Goal: Transaction & Acquisition: Subscribe to service/newsletter

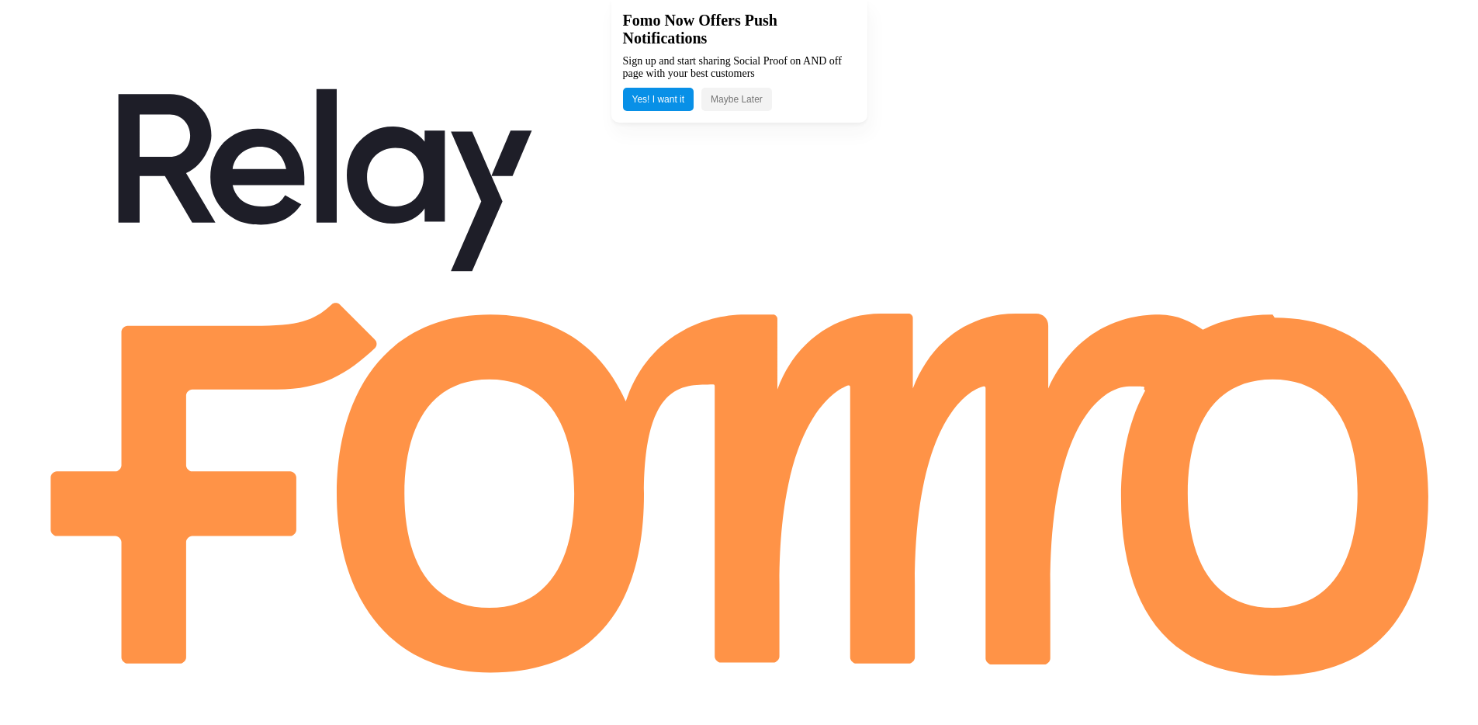
click at [750, 106] on button "Maybe Later" at bounding box center [736, 99] width 71 height 23
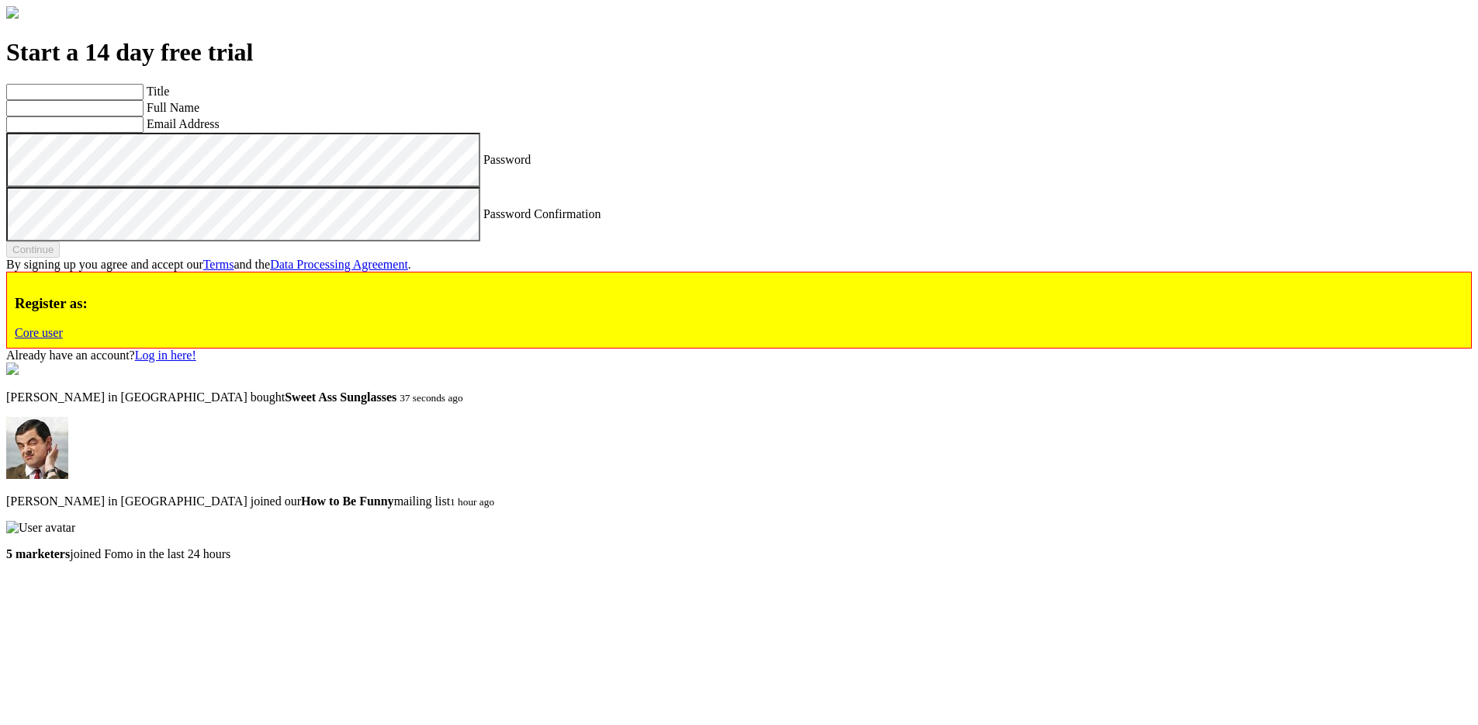
click at [188, 312] on h3 "Register as:" at bounding box center [739, 303] width 1448 height 17
click at [176, 348] on div "Register as: Core user" at bounding box center [738, 310] width 1465 height 77
click at [63, 339] on link "Core user" at bounding box center [39, 332] width 48 height 13
click at [199, 114] on label "Full Name" at bounding box center [173, 107] width 53 height 13
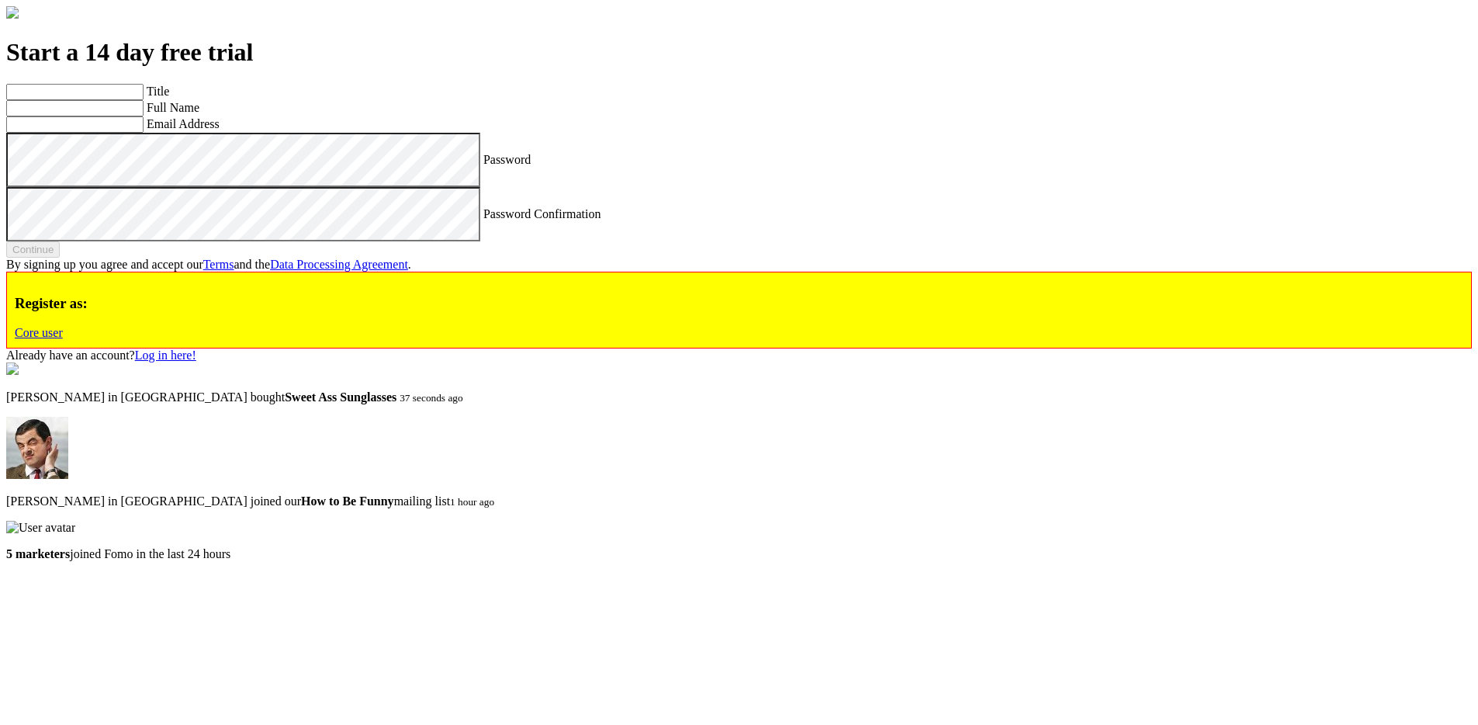
click at [144, 116] on input "Full Name" at bounding box center [74, 108] width 137 height 16
click at [199, 114] on label "Full Name" at bounding box center [173, 107] width 53 height 13
click at [144, 116] on input "Full Name" at bounding box center [74, 108] width 137 height 16
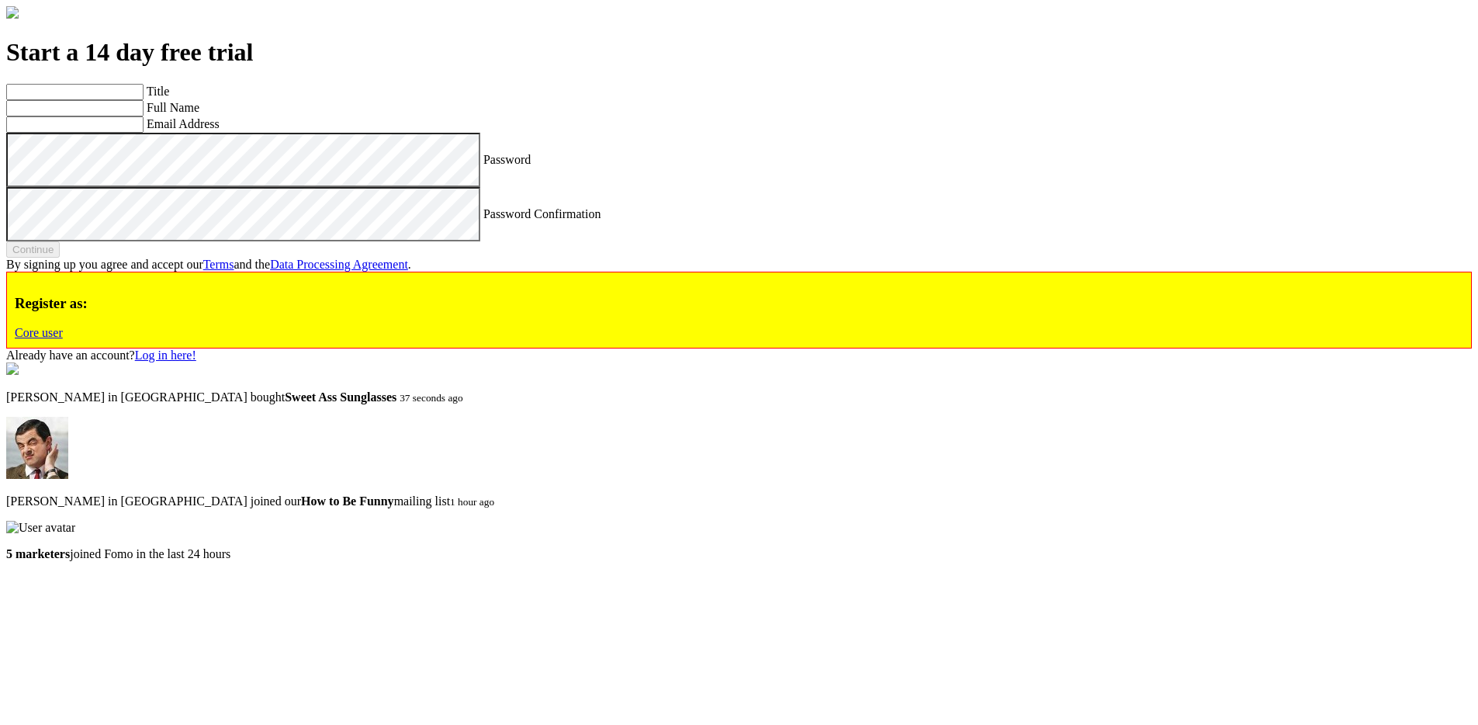
click at [199, 114] on label "Full Name" at bounding box center [173, 107] width 53 height 13
click at [144, 116] on input "Full Name" at bounding box center [74, 108] width 137 height 16
click at [435, 67] on h1 "Start a 14 day free trial" at bounding box center [738, 52] width 1465 height 29
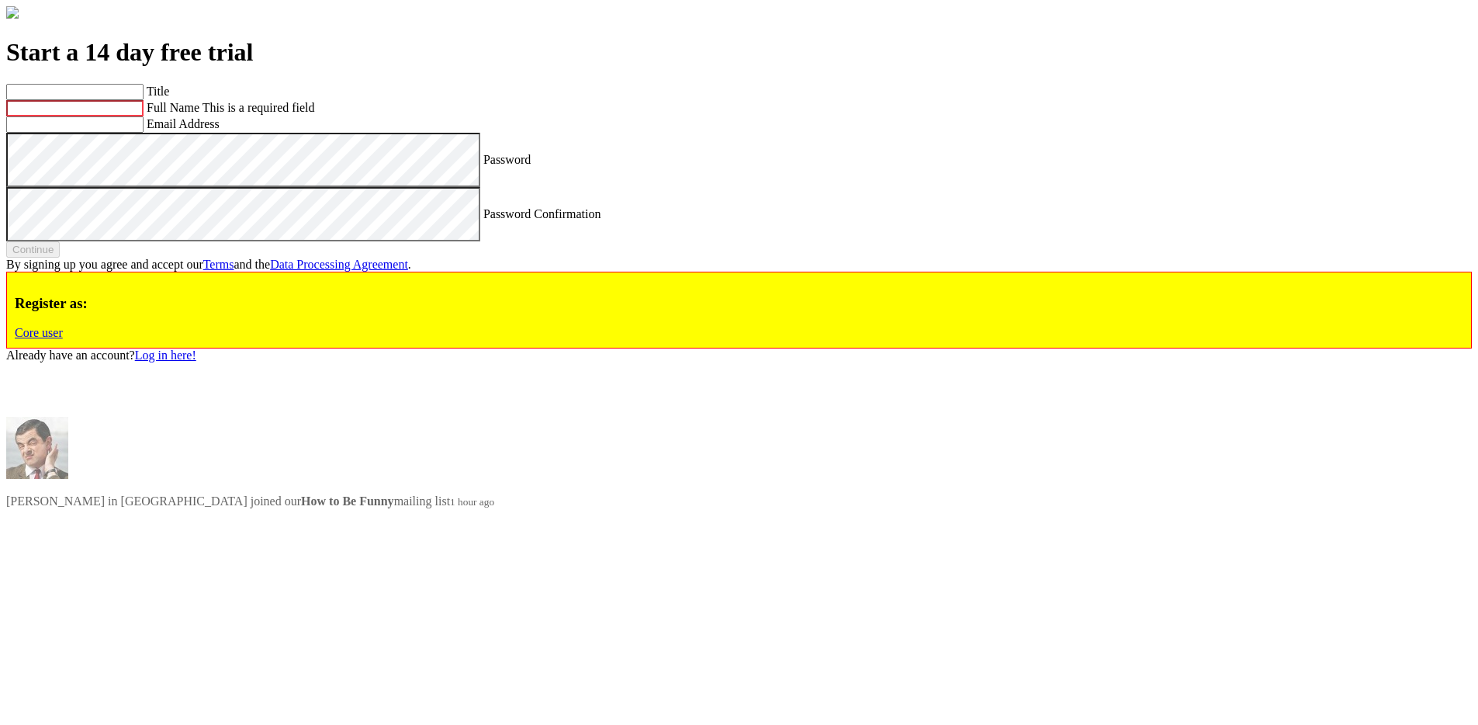
click at [199, 114] on label "Full Name" at bounding box center [173, 107] width 53 height 13
click at [144, 116] on input "Full Name" at bounding box center [74, 108] width 137 height 16
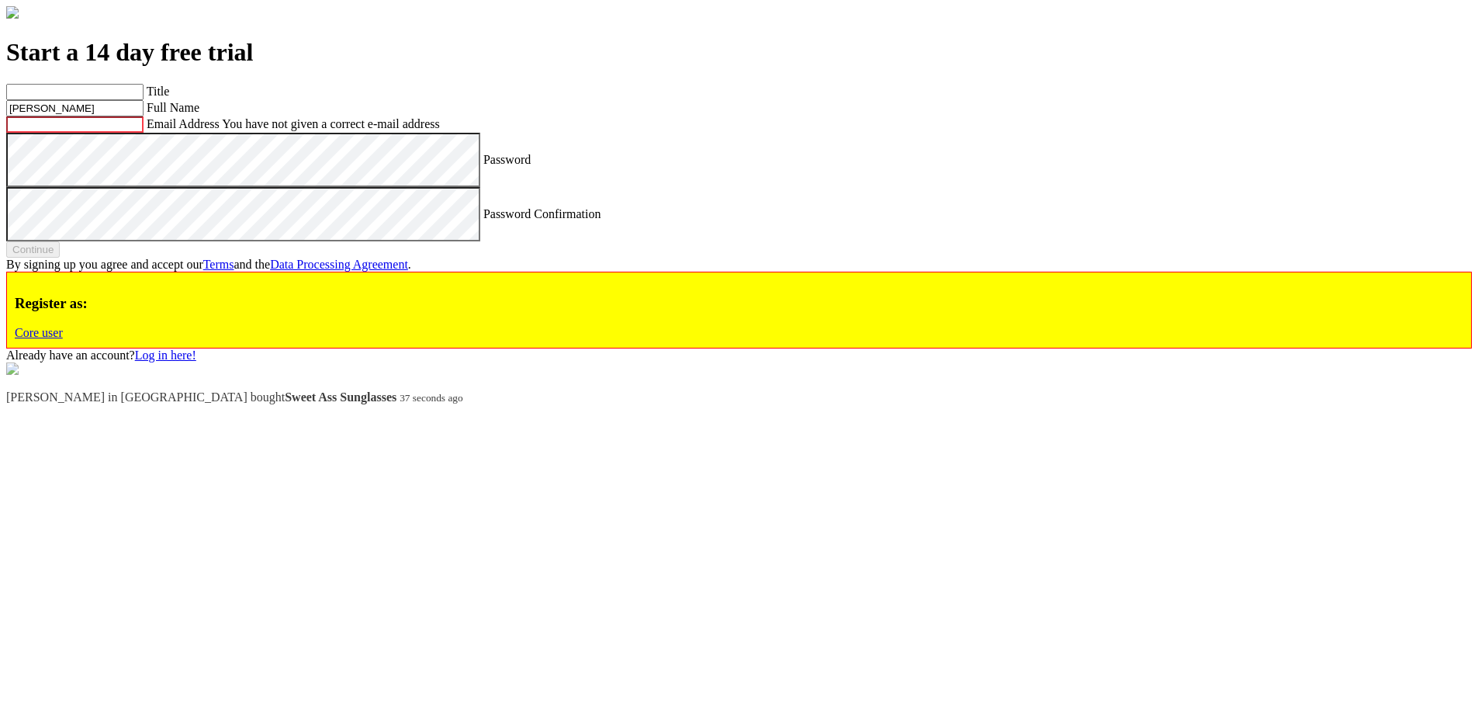
type input "Marcos Teixeira"
type input "mteixeira@relaycommerce.io"
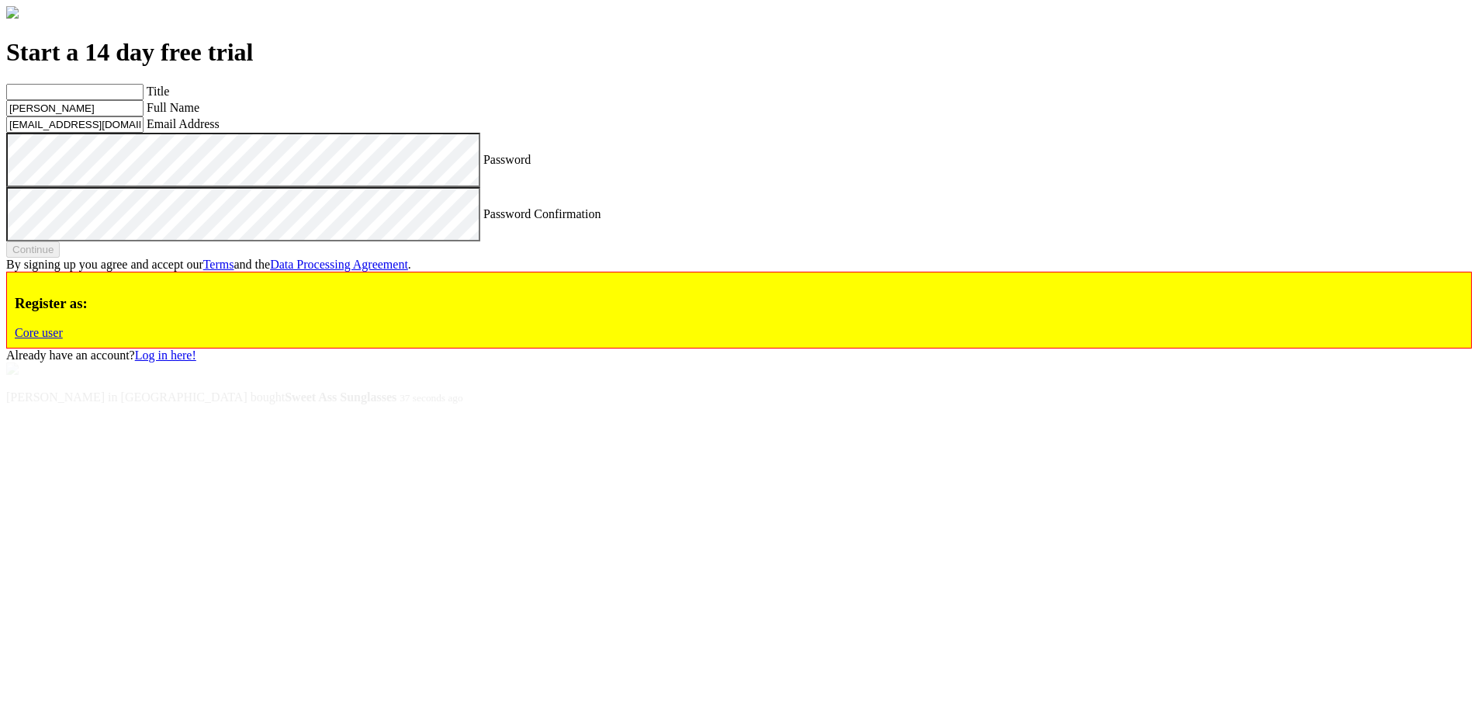
click at [483, 165] on label "Password" at bounding box center [506, 158] width 47 height 13
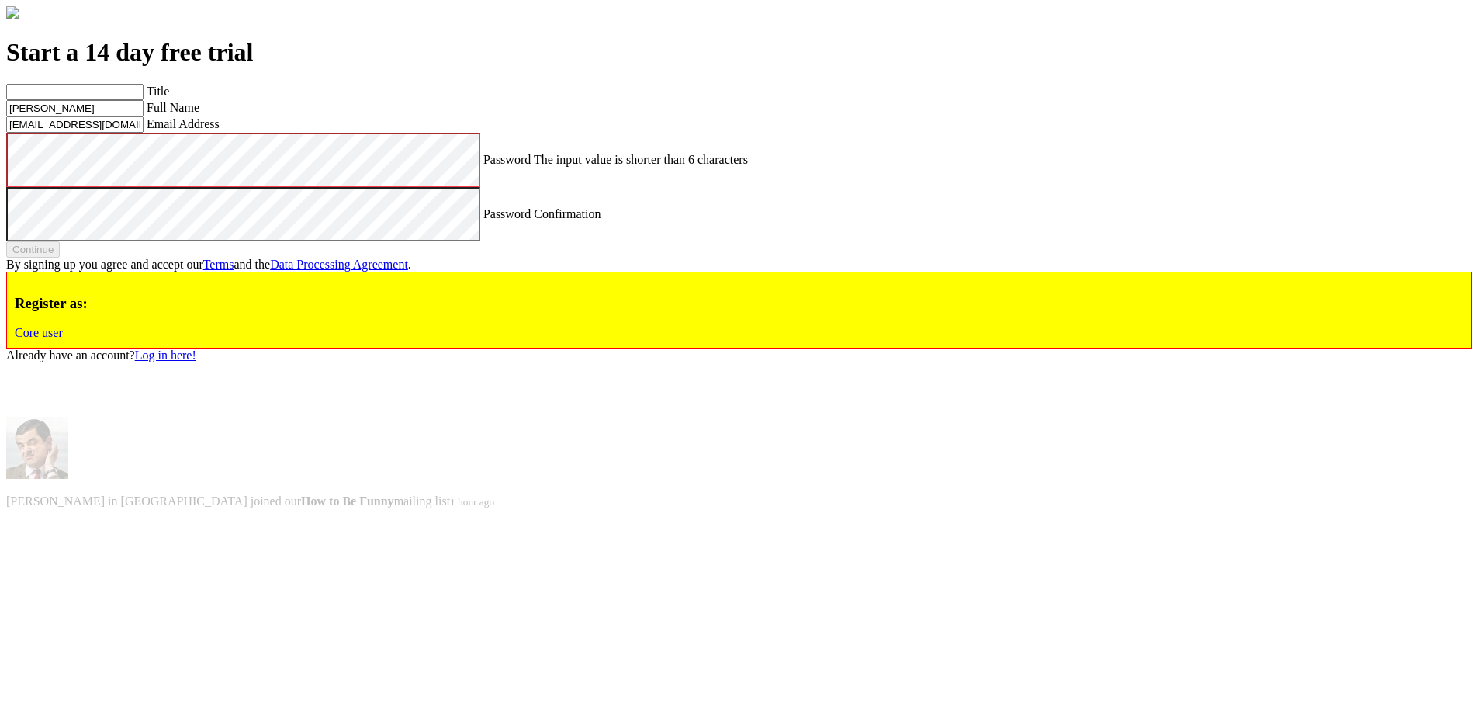
click at [483, 165] on label "Password" at bounding box center [506, 158] width 47 height 13
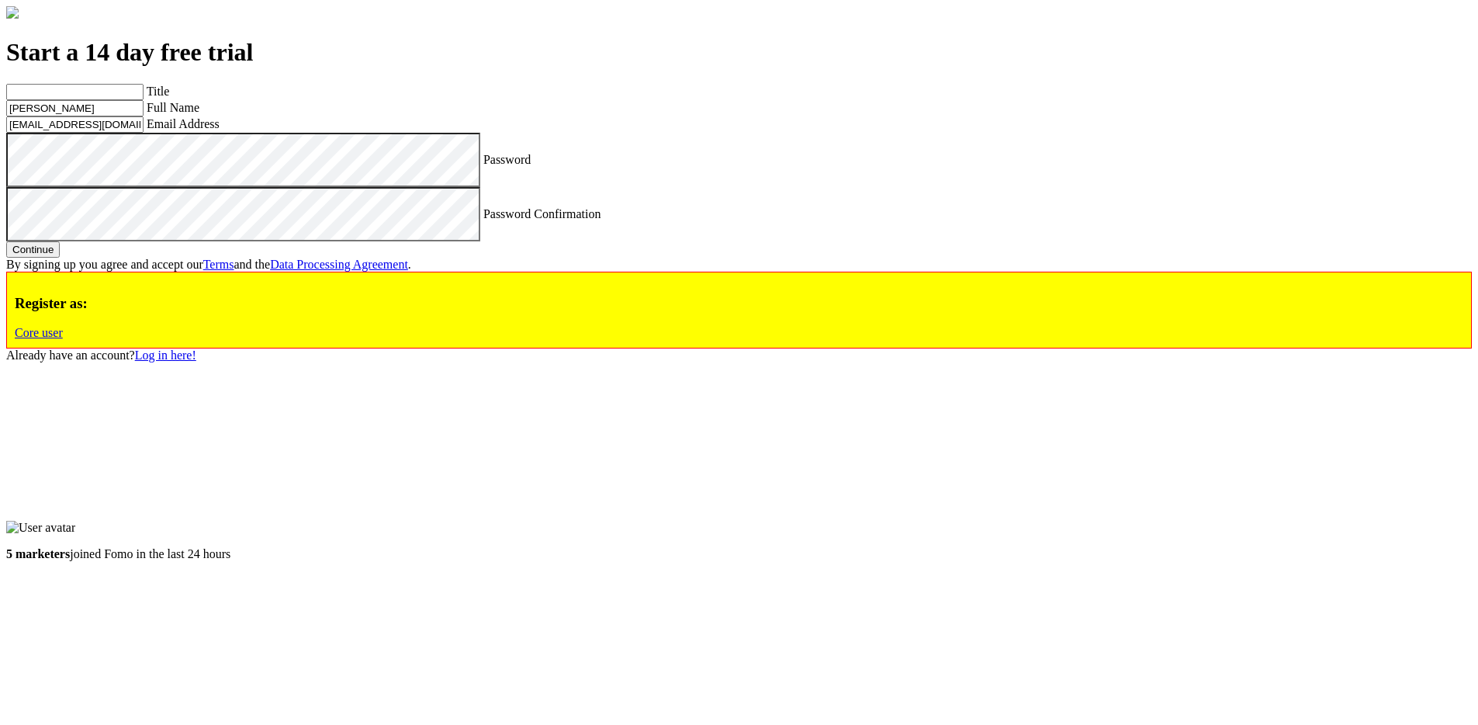
click at [60, 258] on button "Continue" at bounding box center [33, 249] width 54 height 16
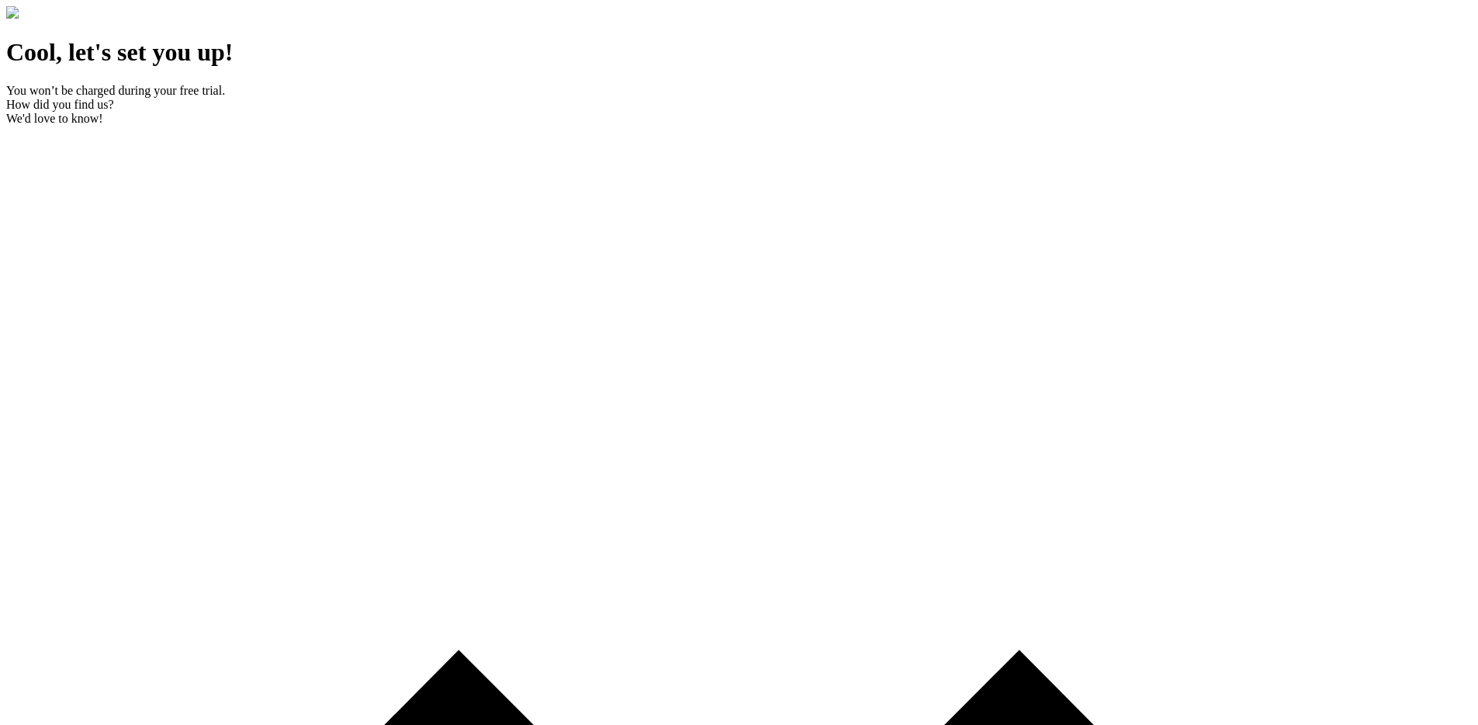
drag, startPoint x: 282, startPoint y: 488, endPoint x: 392, endPoint y: 482, distance: 109.5
copy p "no credit card needed!"
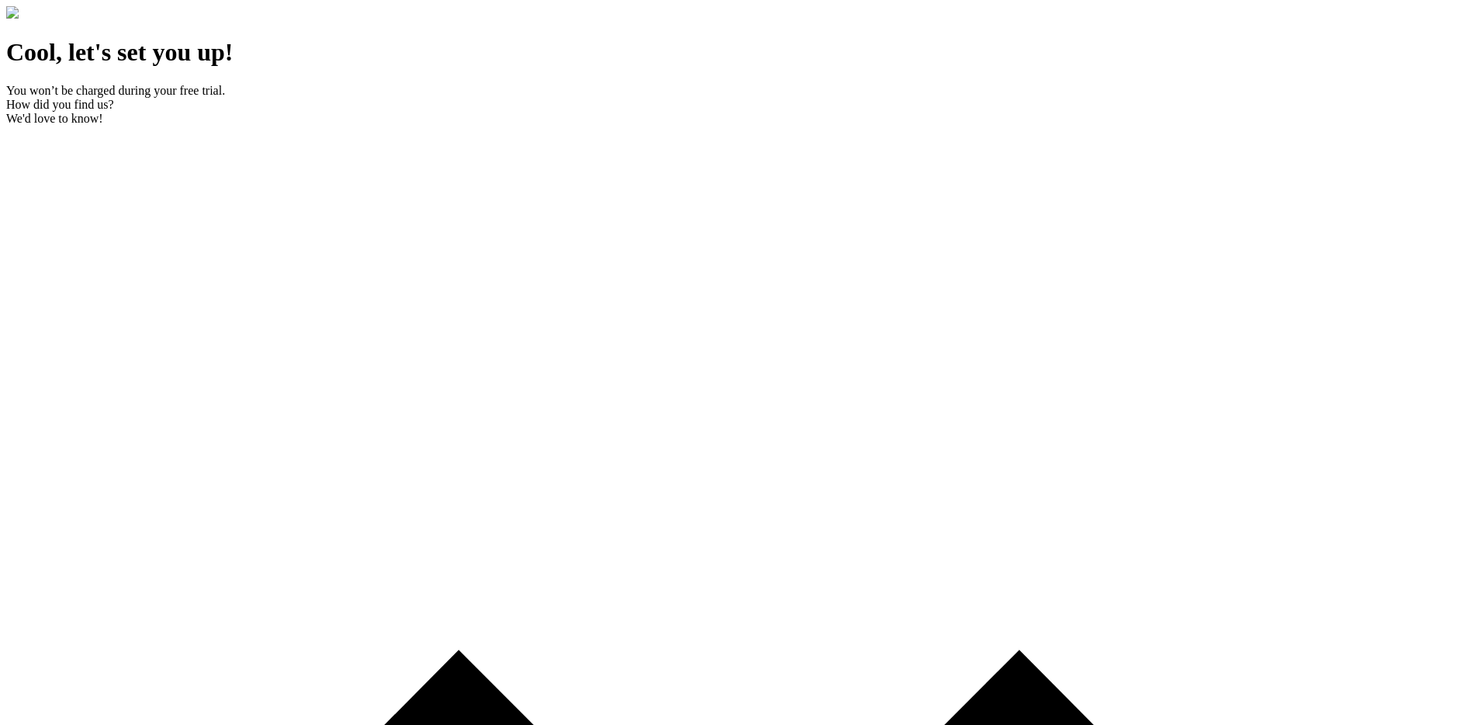
click at [450, 112] on div "How did you find us?" at bounding box center [738, 105] width 1465 height 14
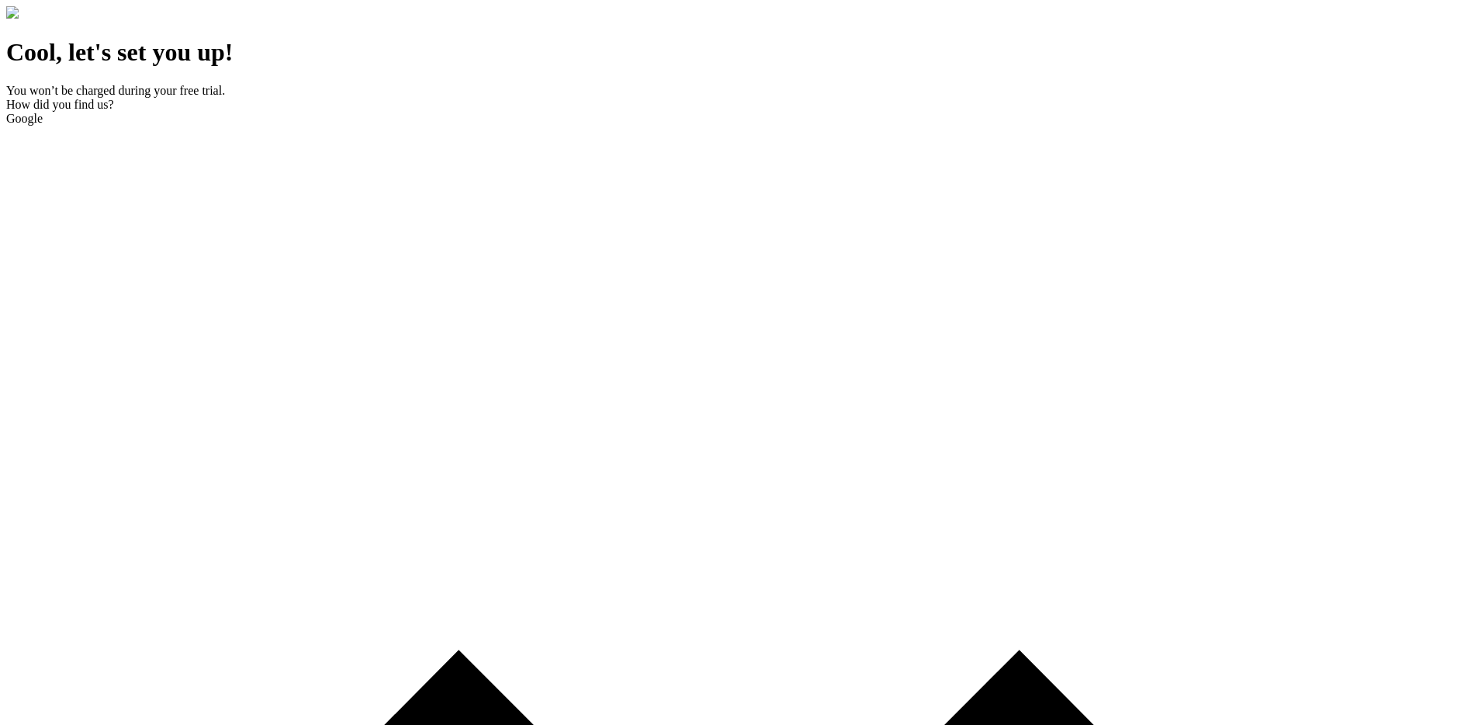
checkbox input "false"
